Goal: Entertainment & Leisure: Consume media (video, audio)

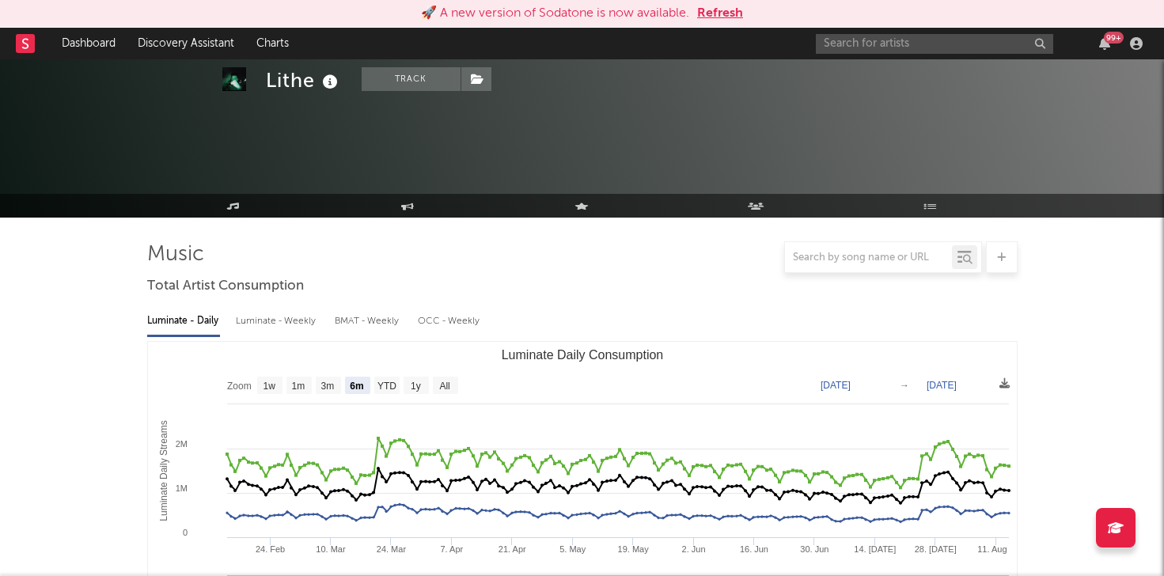
select select "6m"
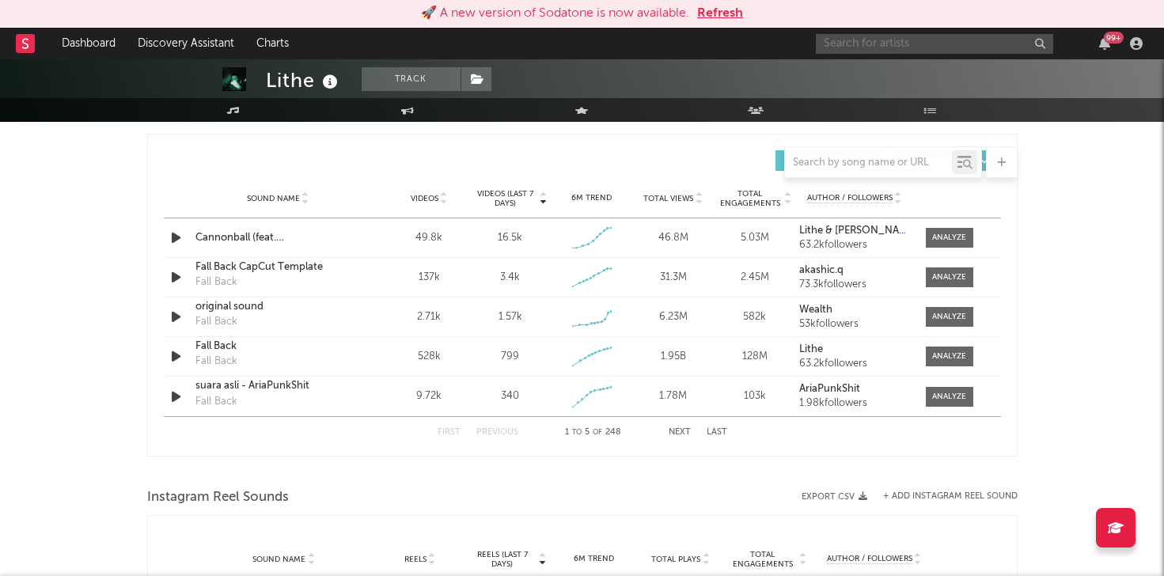
click at [870, 44] on input "text" at bounding box center [934, 44] width 237 height 20
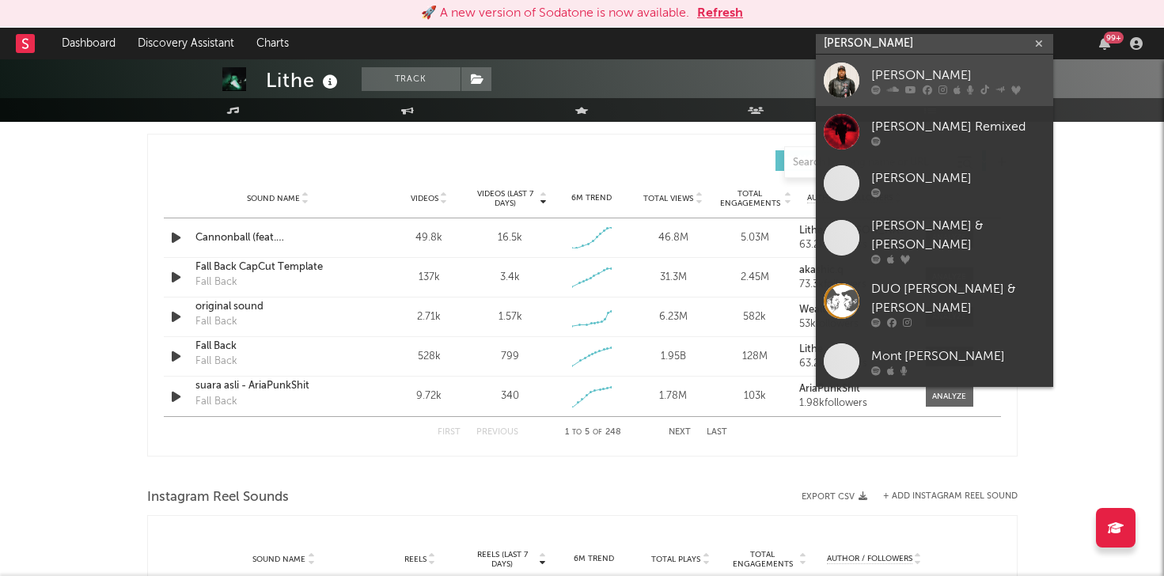
type input "[PERSON_NAME]"
click at [878, 78] on div "[PERSON_NAME]" at bounding box center [958, 75] width 174 height 19
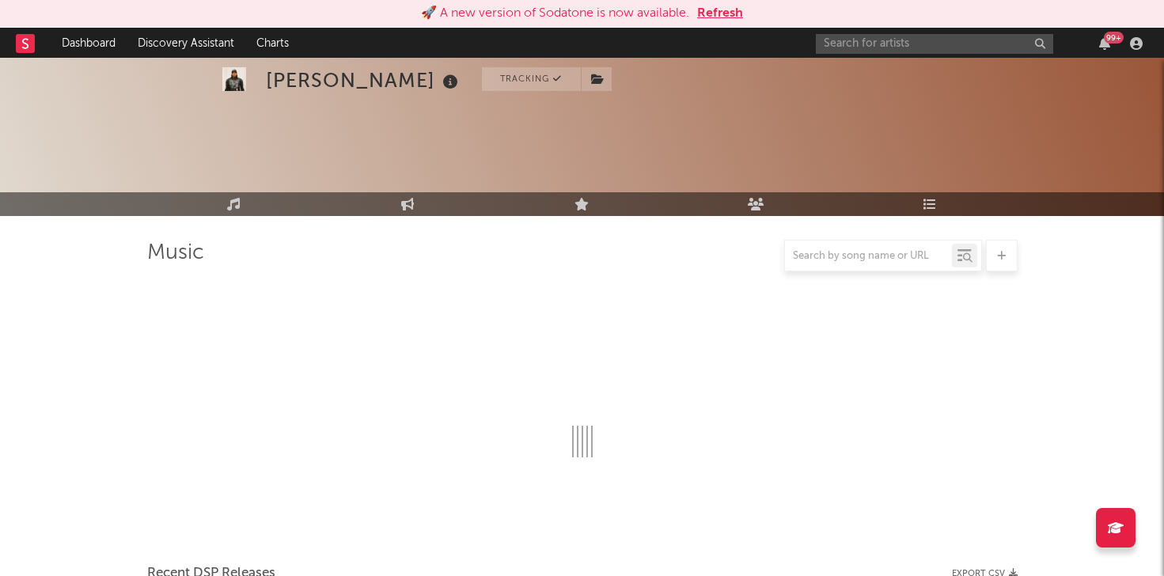
scroll to position [1100, 0]
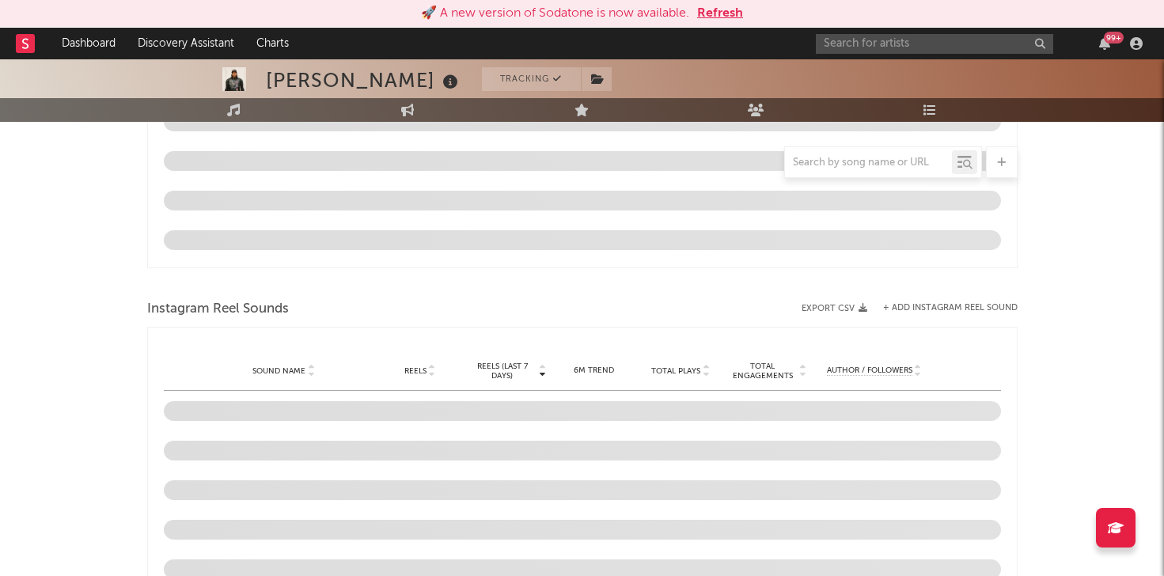
select select "6m"
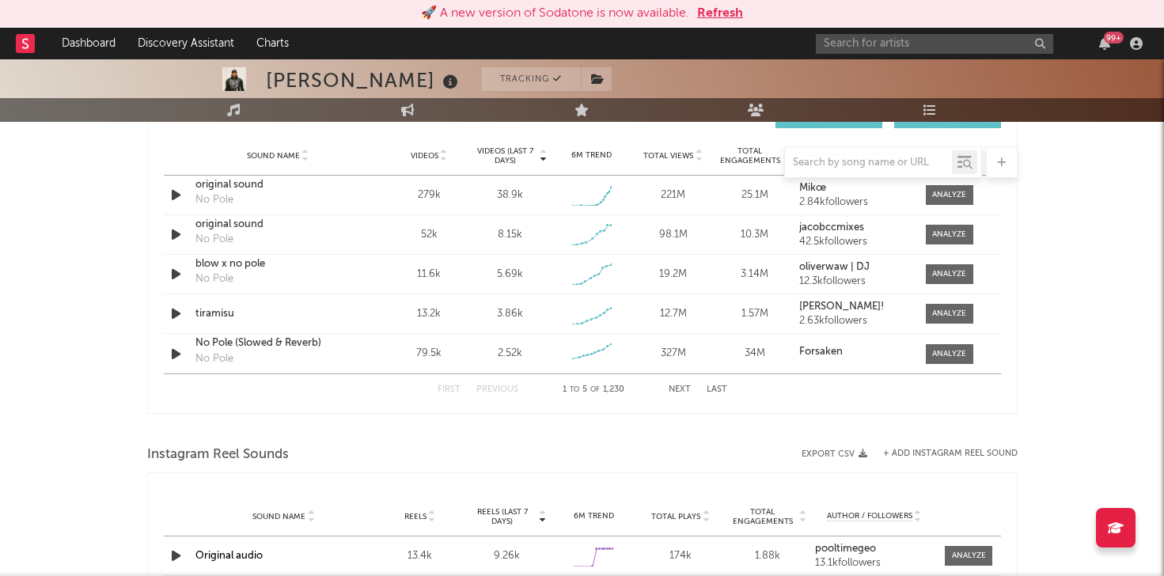
scroll to position [1086, 0]
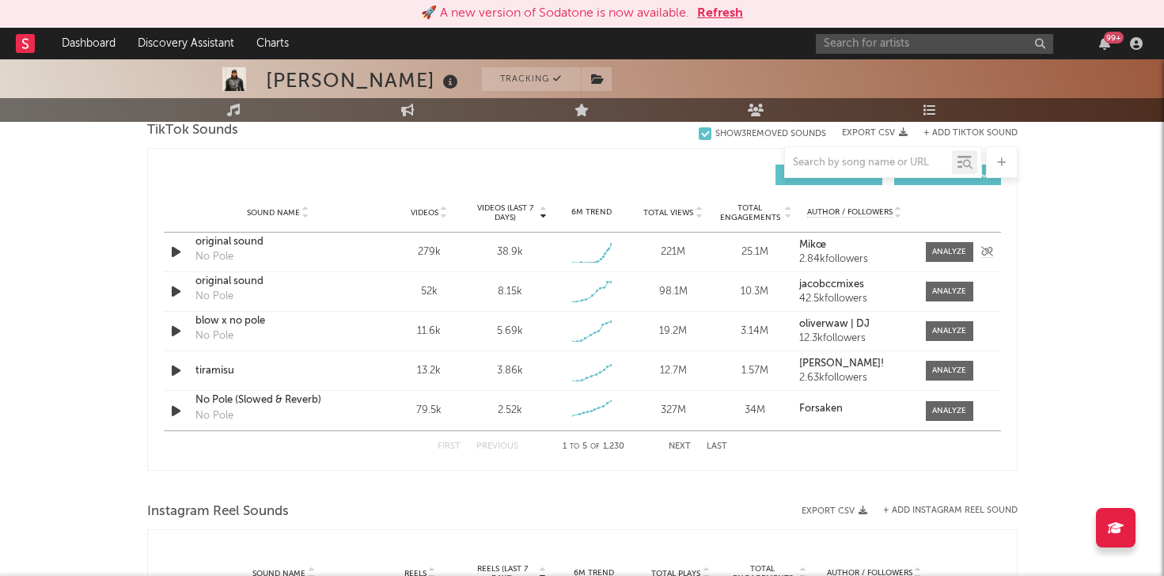
click at [173, 248] on icon "button" at bounding box center [176, 252] width 17 height 20
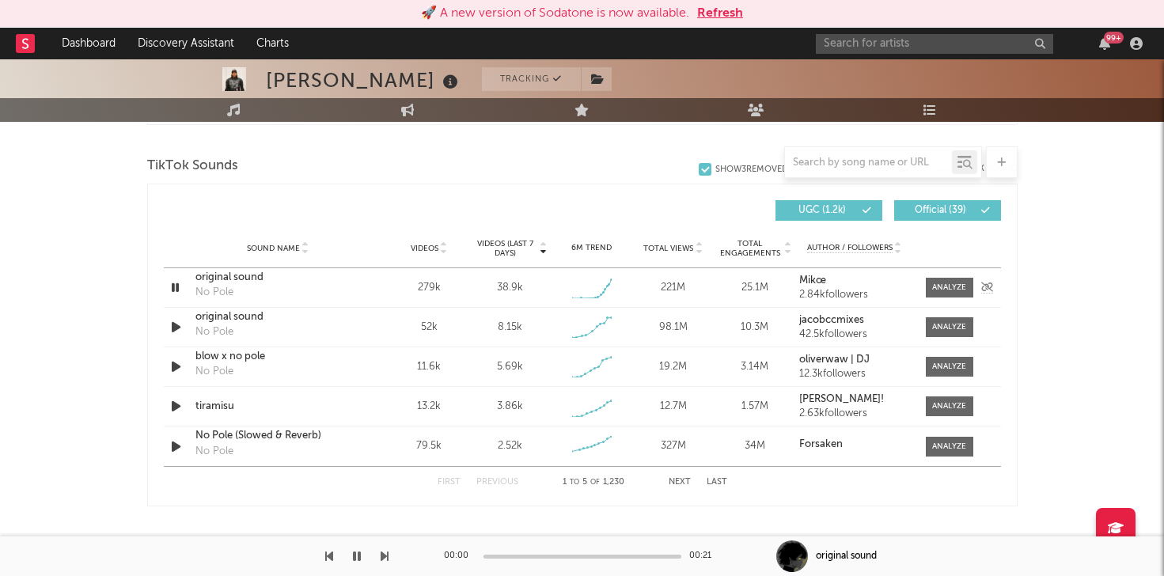
scroll to position [1034, 0]
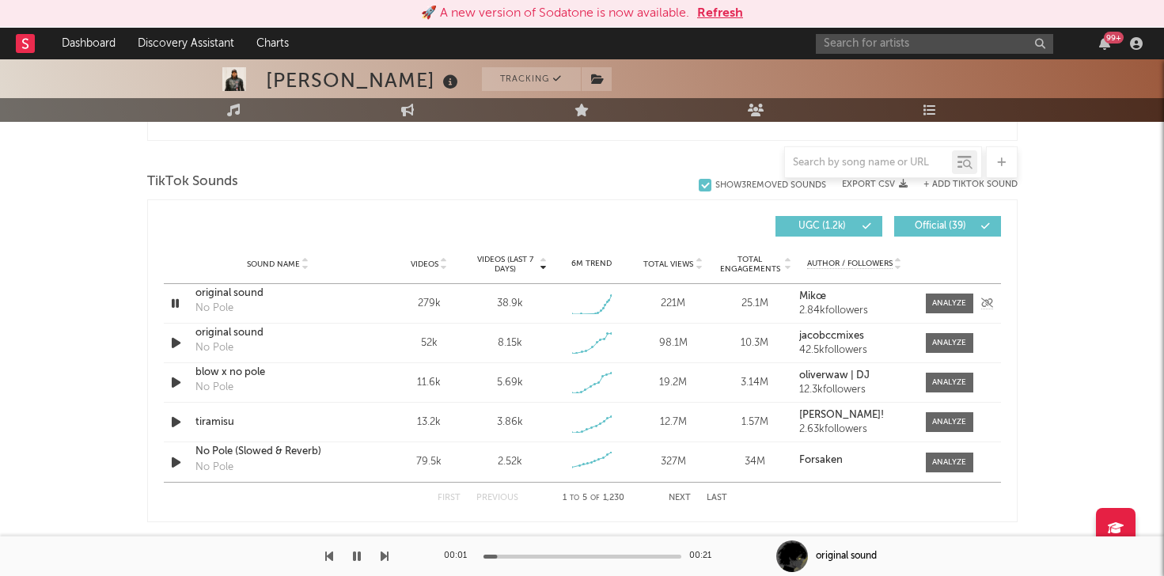
click at [177, 302] on icon "button" at bounding box center [175, 304] width 15 height 20
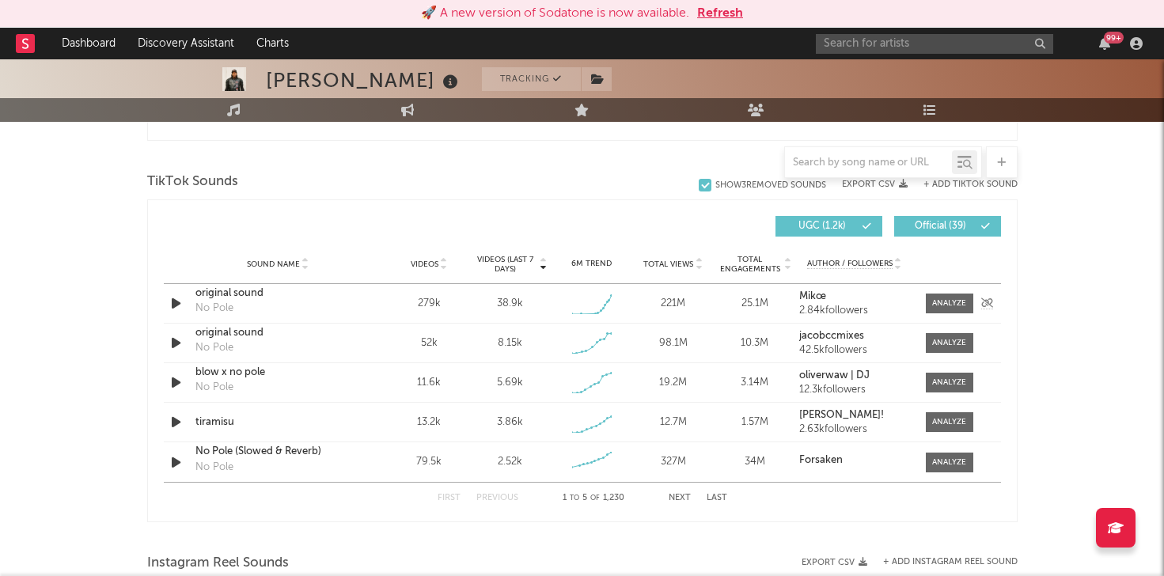
click at [510, 322] on div "Sound Name original sound No Pole Videos 279k Videos (last 7 days) 38.9k Weekly…" at bounding box center [582, 303] width 837 height 39
click at [242, 294] on div "original sound" at bounding box center [277, 294] width 165 height 16
click at [181, 341] on icon "button" at bounding box center [176, 343] width 17 height 20
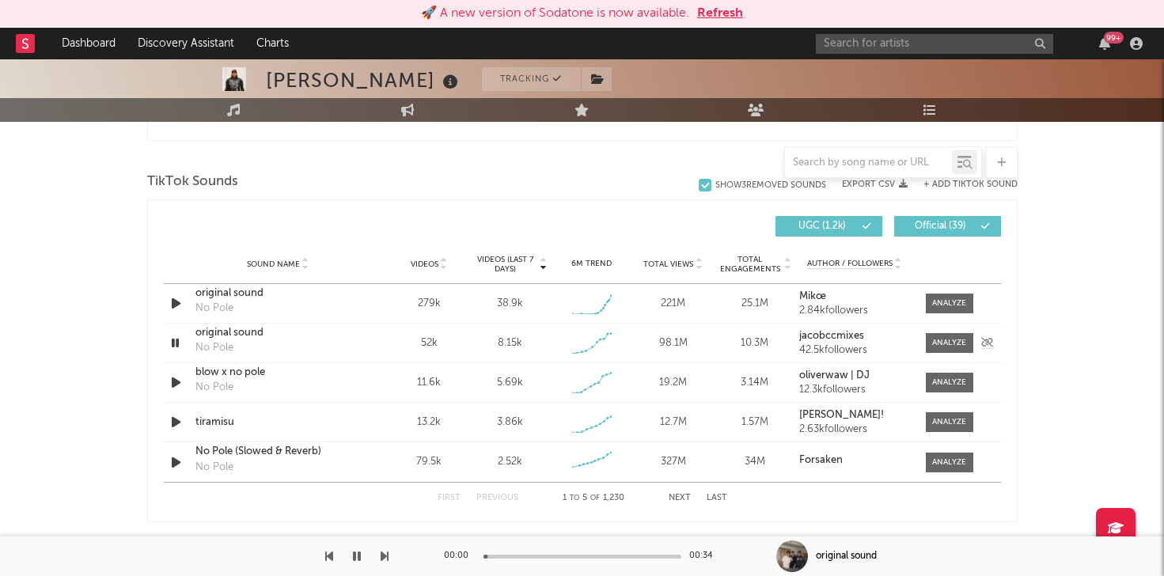
click at [176, 346] on icon "button" at bounding box center [175, 343] width 15 height 20
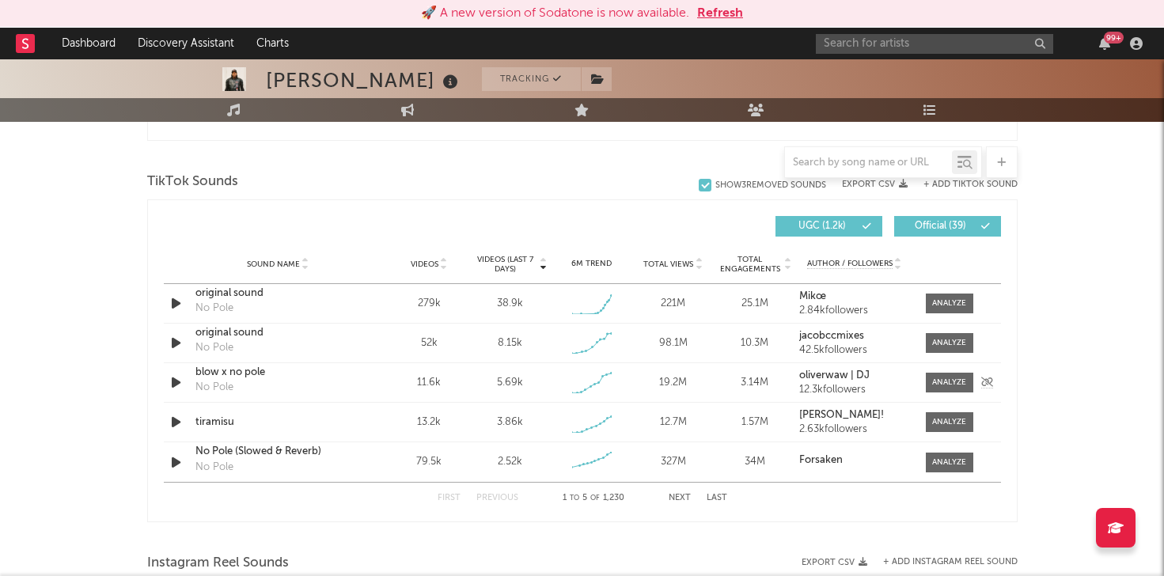
click at [177, 388] on icon "button" at bounding box center [176, 383] width 17 height 20
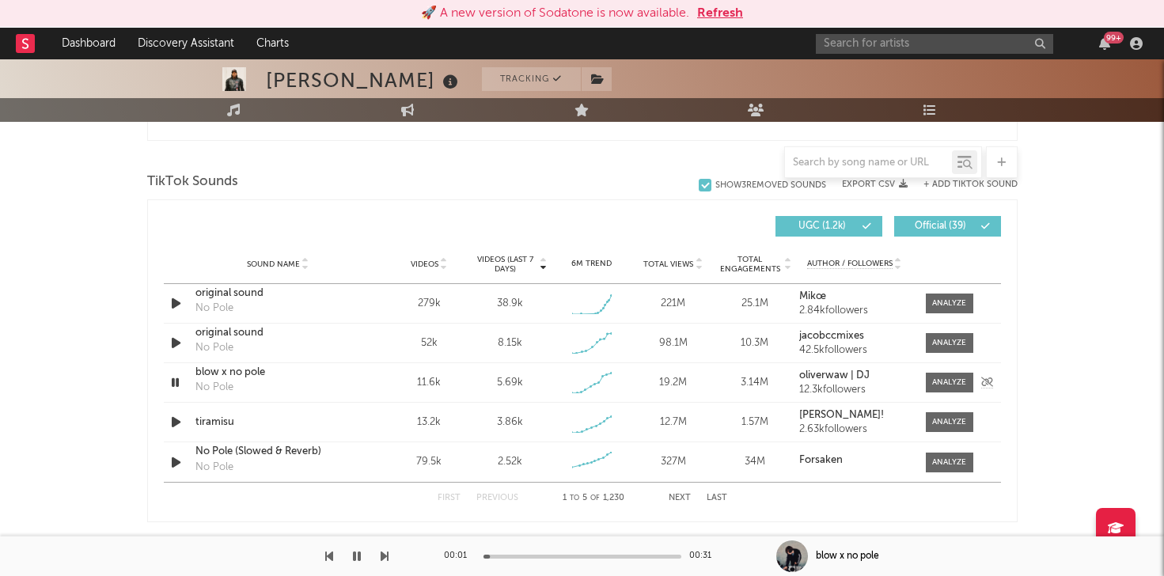
click at [177, 388] on icon "button" at bounding box center [175, 383] width 15 height 20
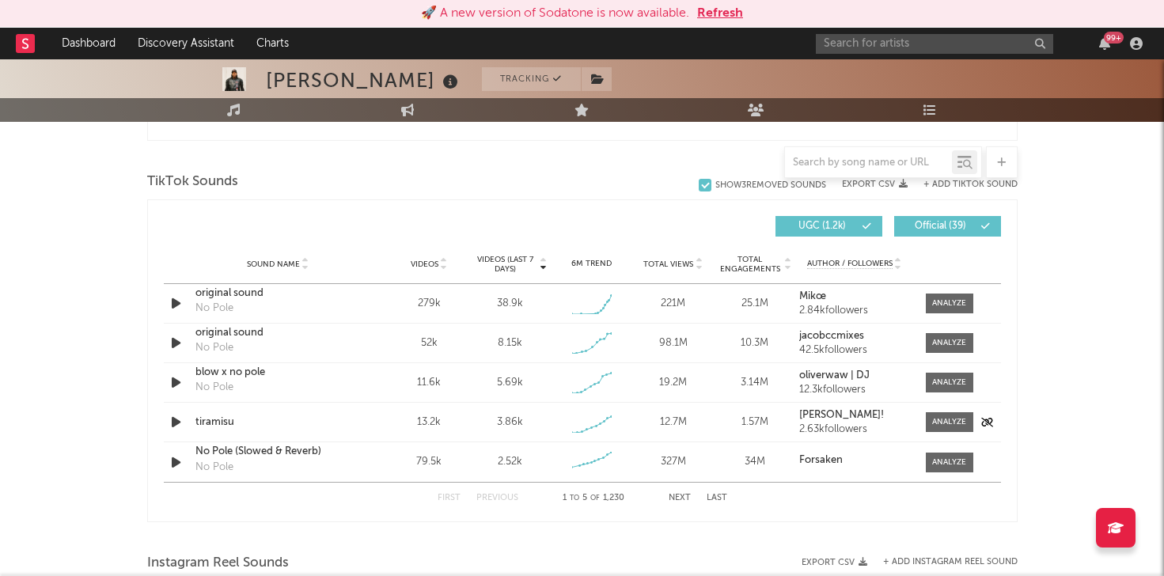
click at [179, 429] on icon "button" at bounding box center [176, 422] width 17 height 20
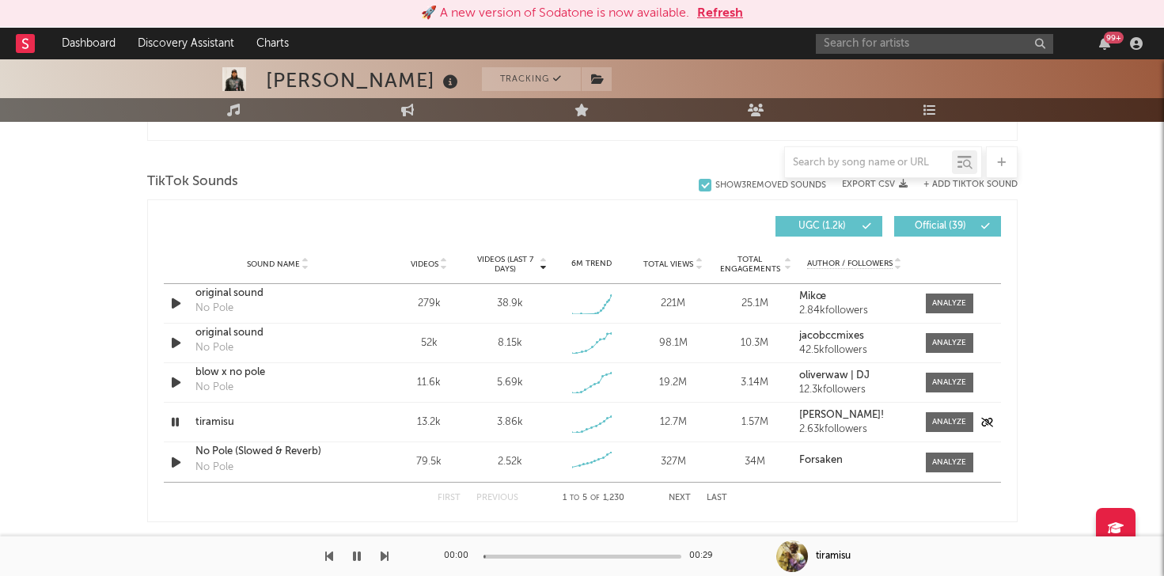
click at [177, 427] on icon "button" at bounding box center [175, 422] width 15 height 20
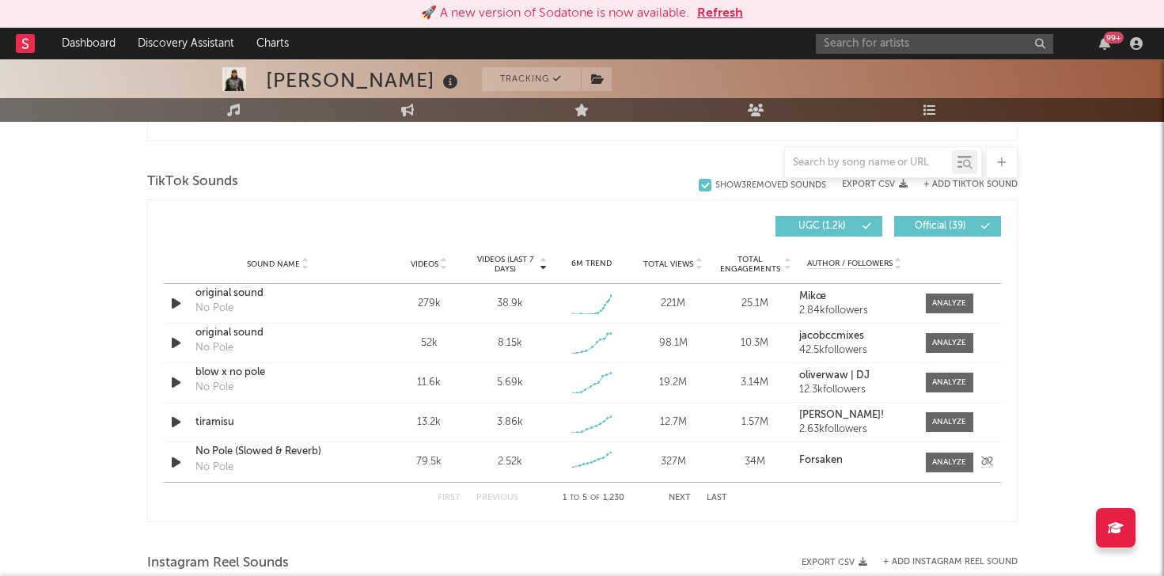
click at [177, 457] on icon "button" at bounding box center [176, 463] width 17 height 20
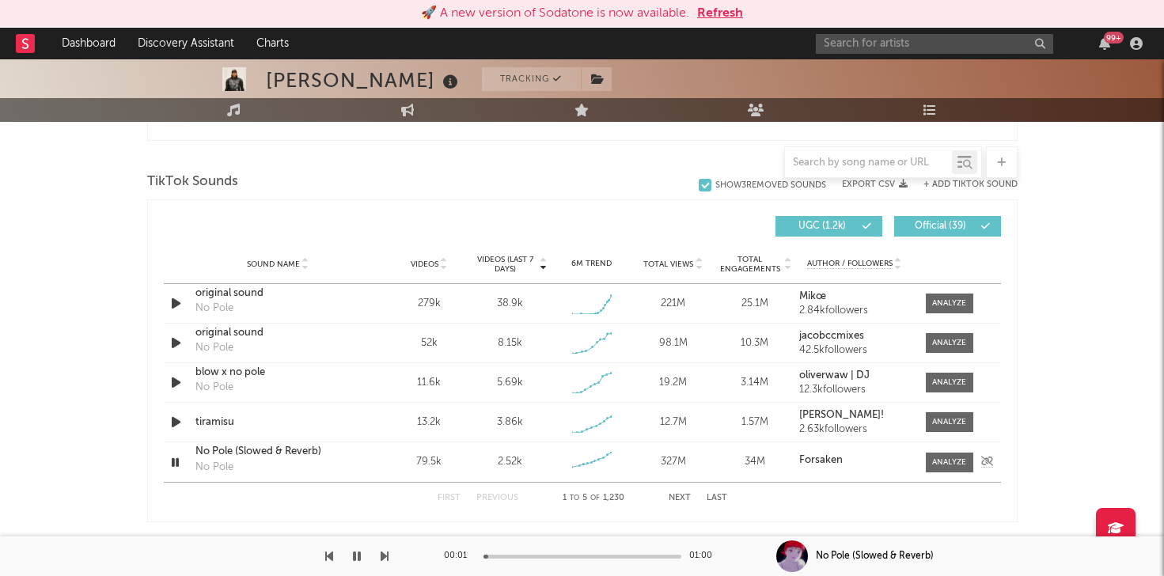
click at [180, 455] on icon "button" at bounding box center [175, 463] width 15 height 20
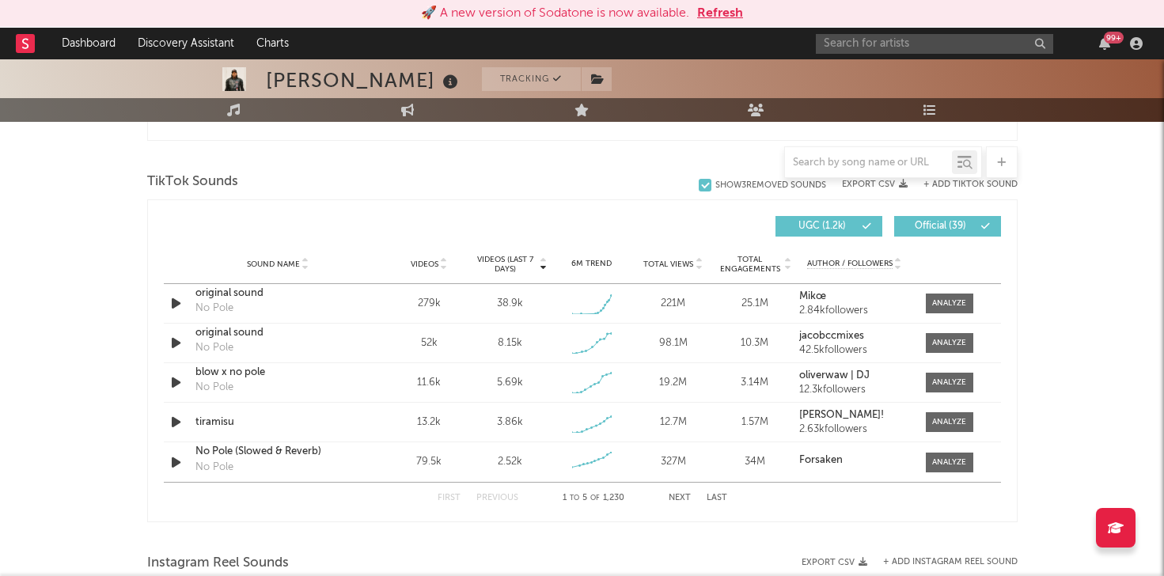
click at [681, 493] on div "First Previous 1 to 5 of 1,230 Next Last" at bounding box center [583, 498] width 290 height 31
click at [681, 494] on button "Next" at bounding box center [680, 498] width 22 height 9
click at [173, 302] on icon "button" at bounding box center [176, 304] width 17 height 20
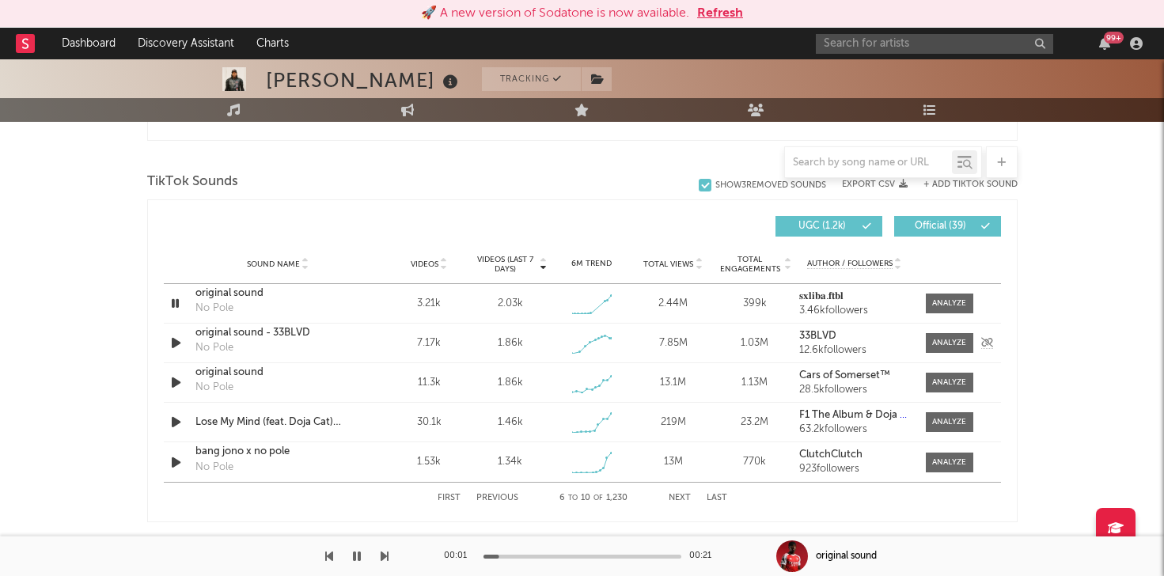
click at [176, 340] on icon "button" at bounding box center [176, 343] width 17 height 20
click at [173, 379] on icon "button" at bounding box center [176, 383] width 17 height 20
click at [243, 375] on div "original sound" at bounding box center [277, 373] width 165 height 16
click at [182, 382] on icon "button" at bounding box center [175, 383] width 15 height 20
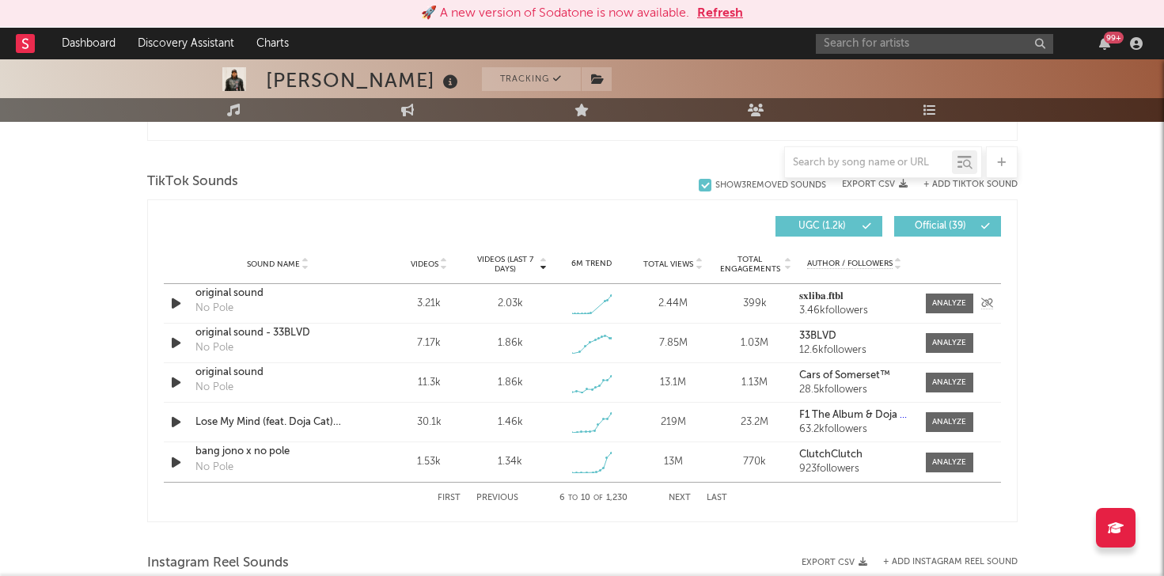
click at [174, 301] on icon "button" at bounding box center [176, 304] width 17 height 20
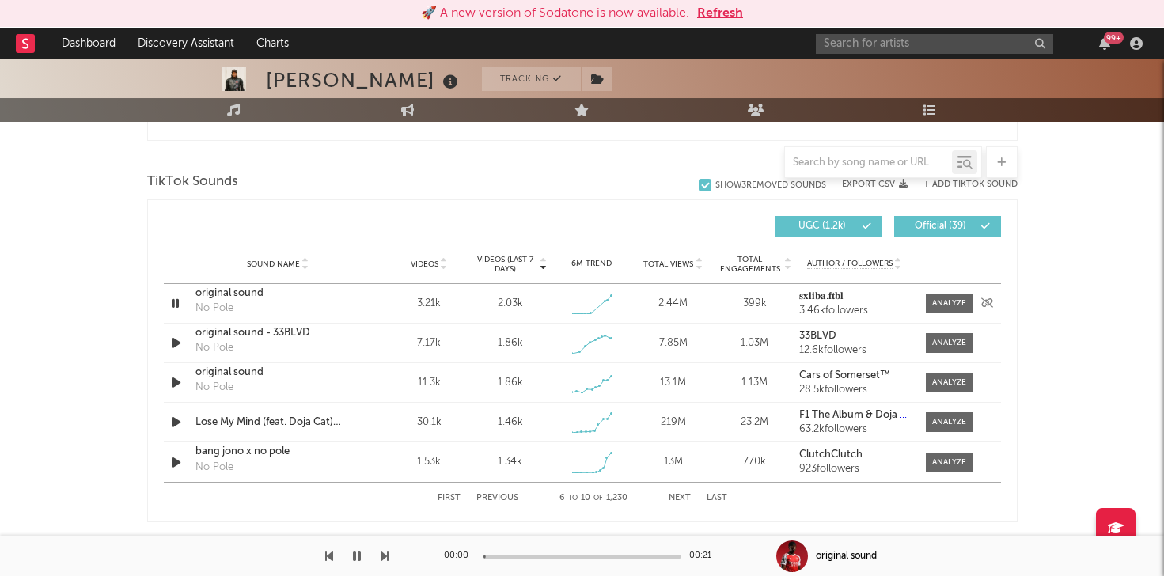
click at [240, 288] on div "original sound" at bounding box center [277, 294] width 165 height 16
click at [454, 498] on button "First" at bounding box center [449, 498] width 23 height 9
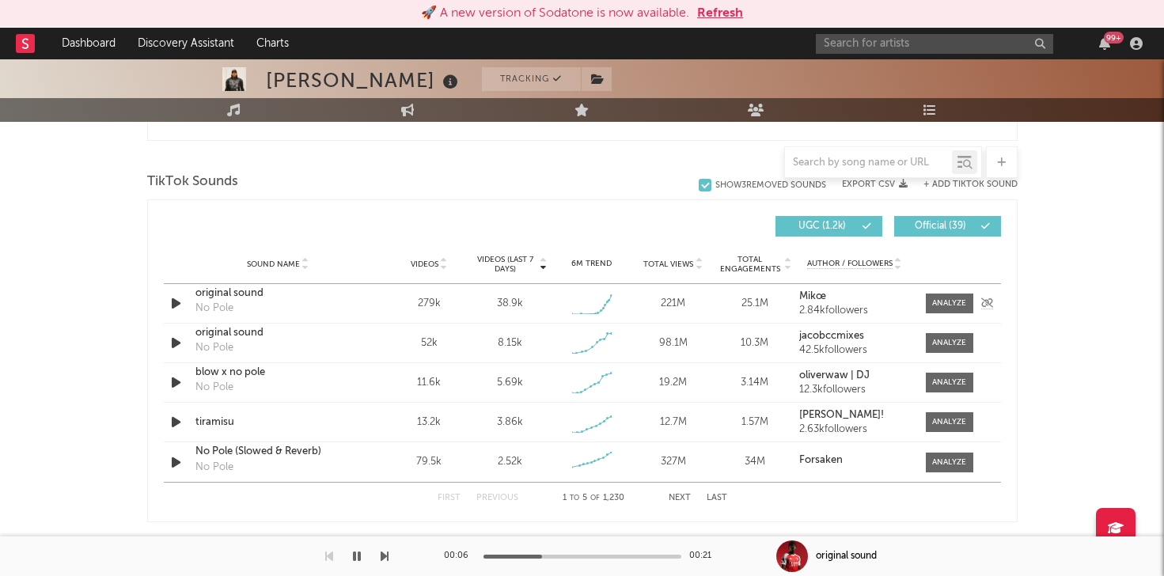
click at [181, 306] on icon "button" at bounding box center [176, 304] width 17 height 20
click at [173, 303] on icon "button" at bounding box center [175, 304] width 15 height 20
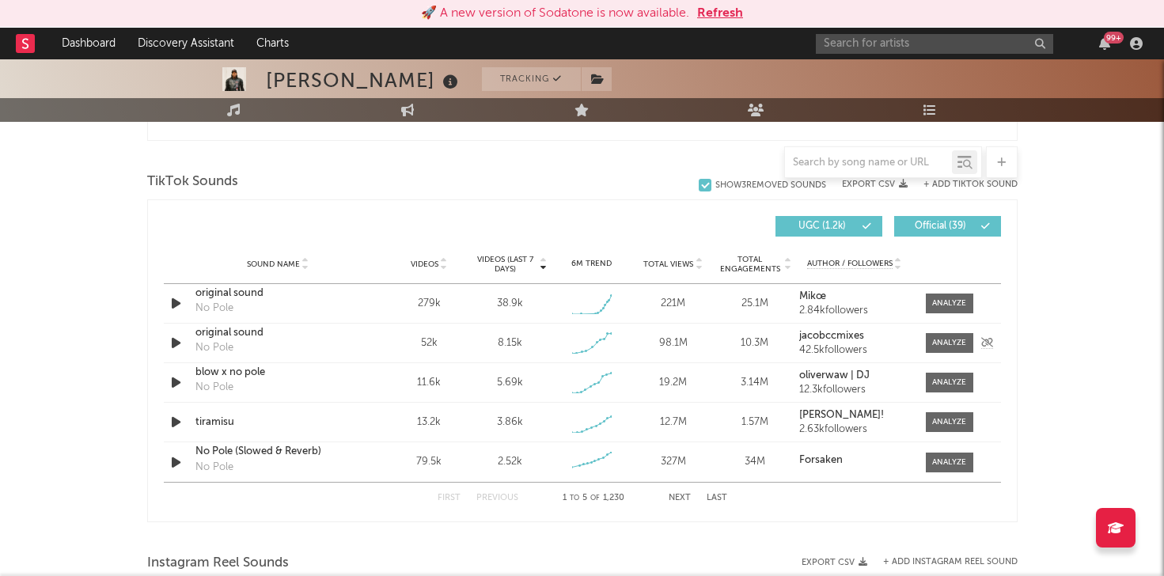
click at [173, 342] on icon "button" at bounding box center [176, 343] width 17 height 20
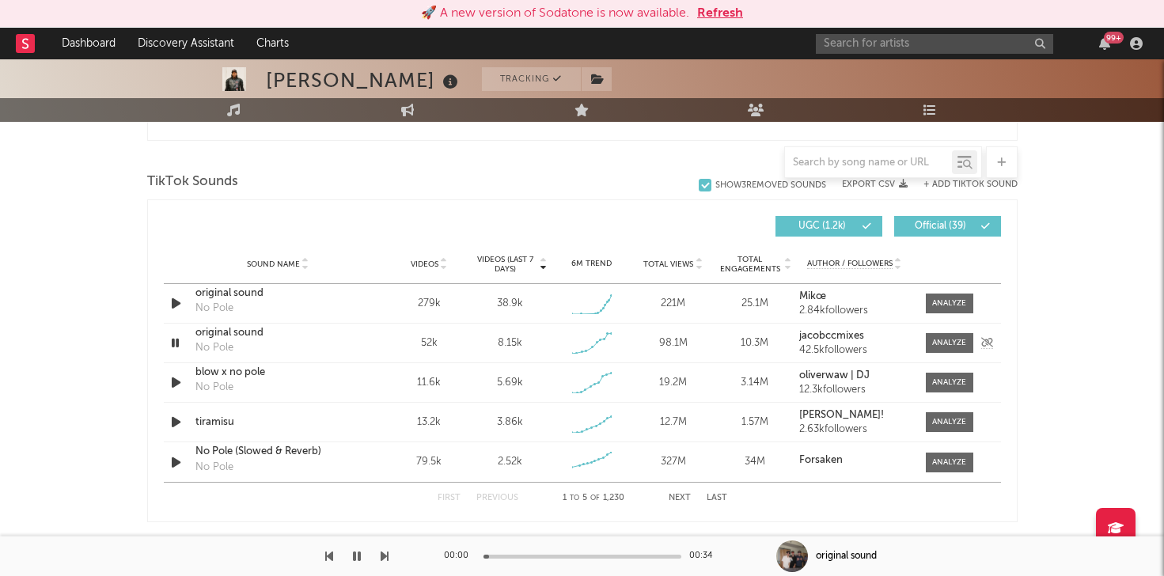
click at [173, 345] on icon "button" at bounding box center [175, 343] width 15 height 20
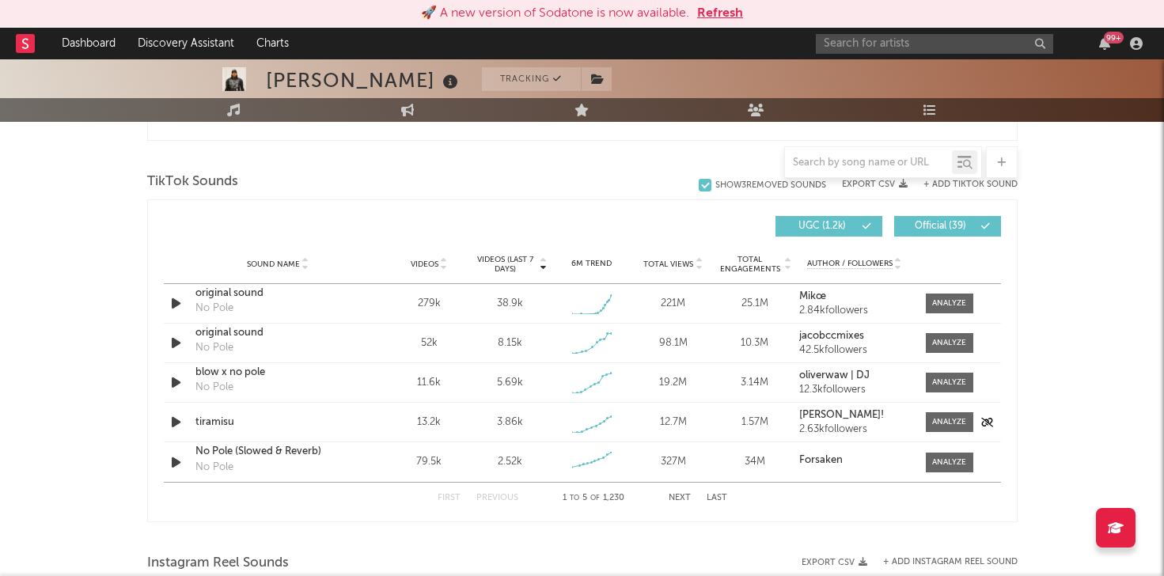
click at [176, 431] on icon "button" at bounding box center [176, 422] width 17 height 20
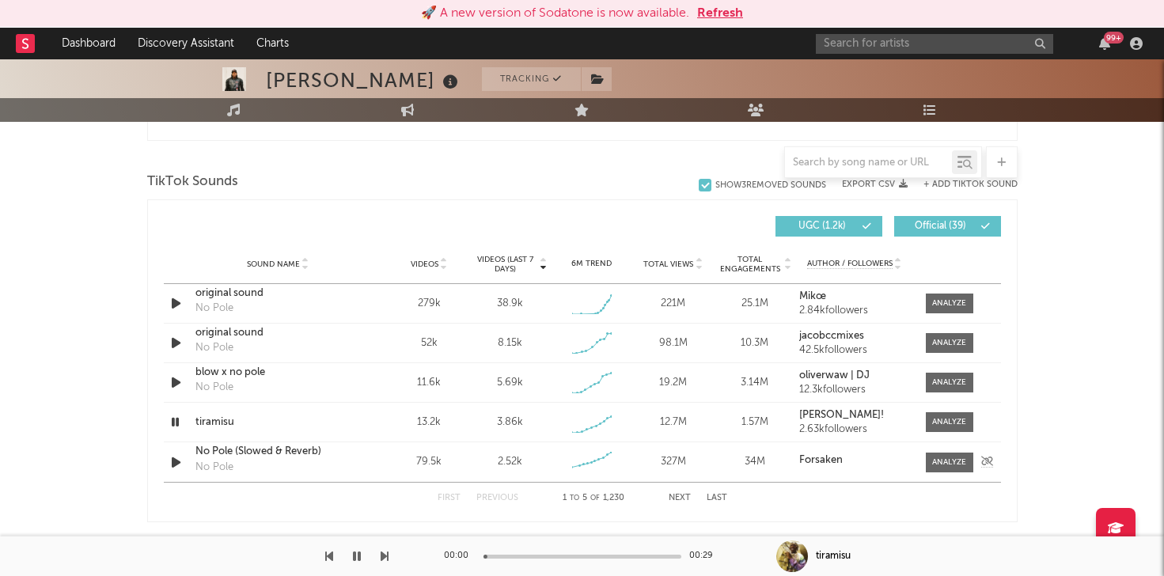
click at [176, 457] on icon "button" at bounding box center [176, 463] width 17 height 20
click at [224, 448] on div "No Pole (Slowed & Reverb)" at bounding box center [277, 452] width 165 height 16
click at [180, 465] on icon "button" at bounding box center [175, 463] width 15 height 20
